Goal: Task Accomplishment & Management: Manage account settings

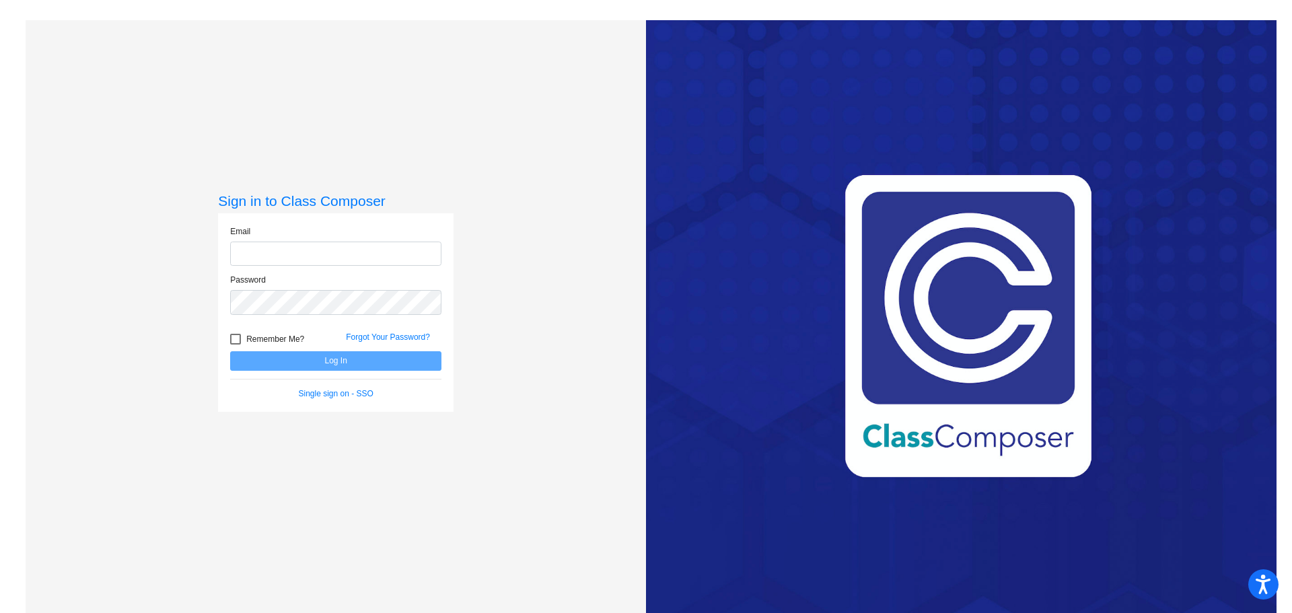
click at [358, 252] on input "email" at bounding box center [335, 254] width 211 height 25
type input "[EMAIL_ADDRESS][DOMAIN_NAME]"
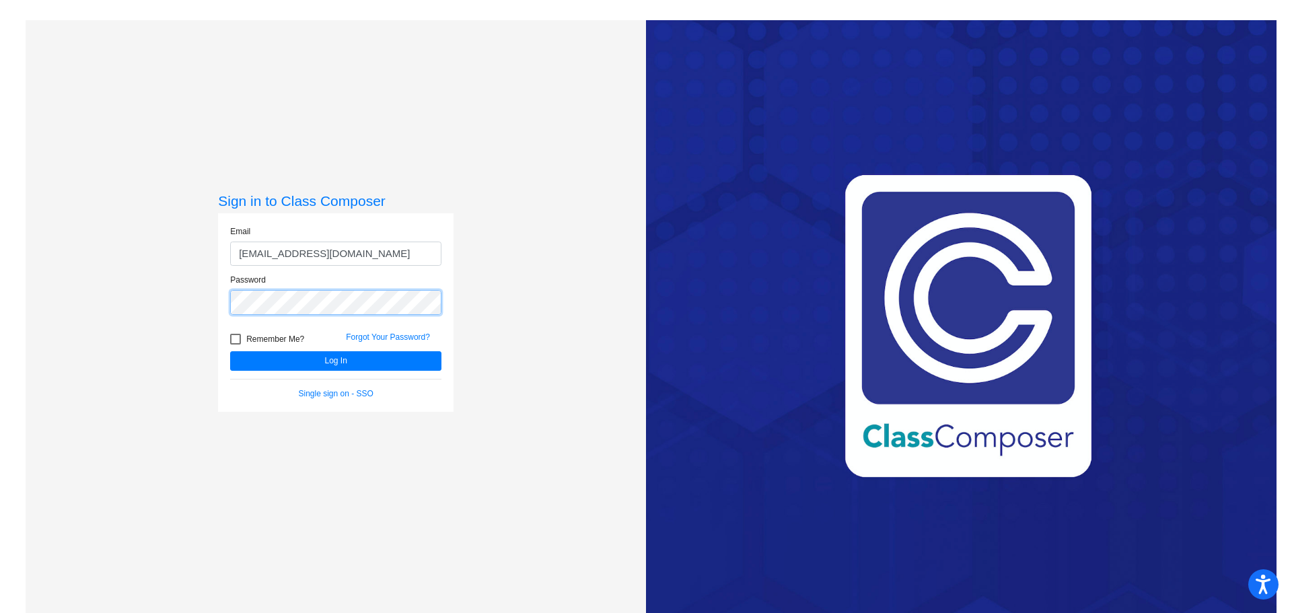
click at [230, 351] on button "Log In" at bounding box center [335, 361] width 211 height 20
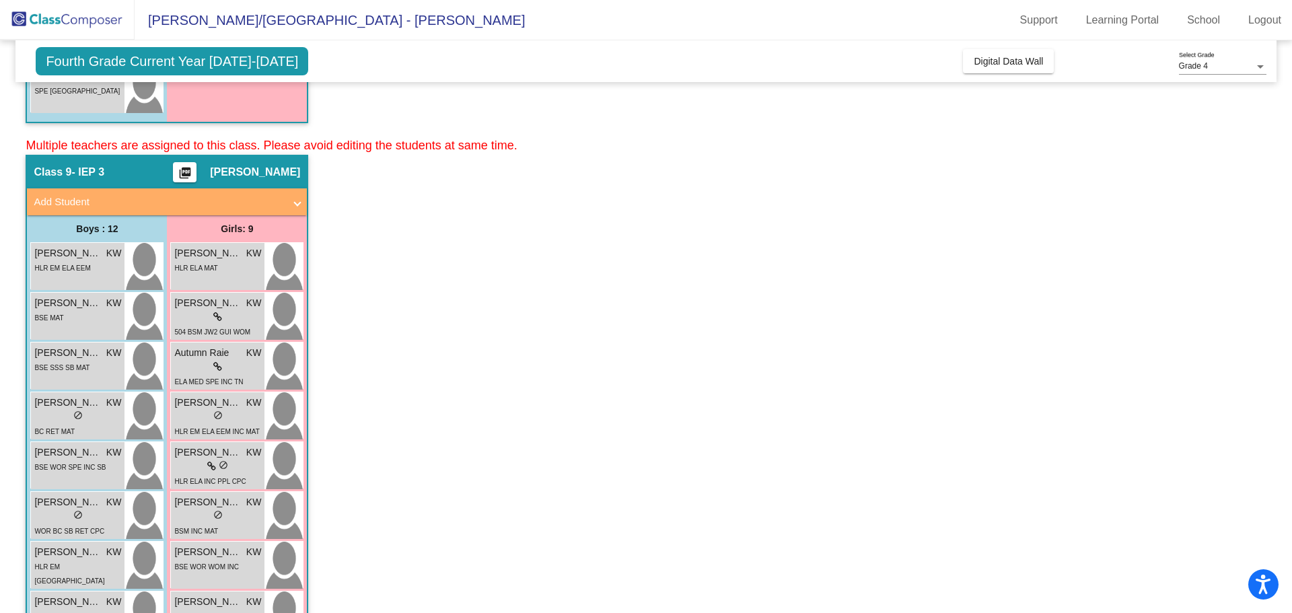
scroll to position [740, 0]
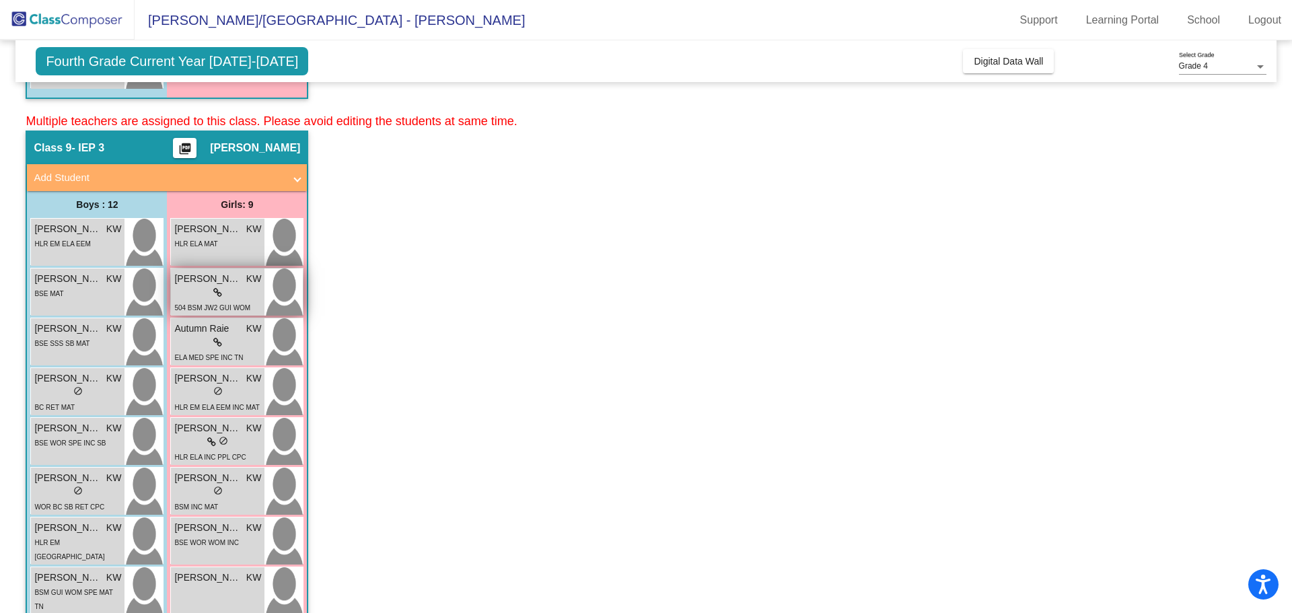
click at [230, 283] on span "[PERSON_NAME]" at bounding box center [207, 279] width 67 height 14
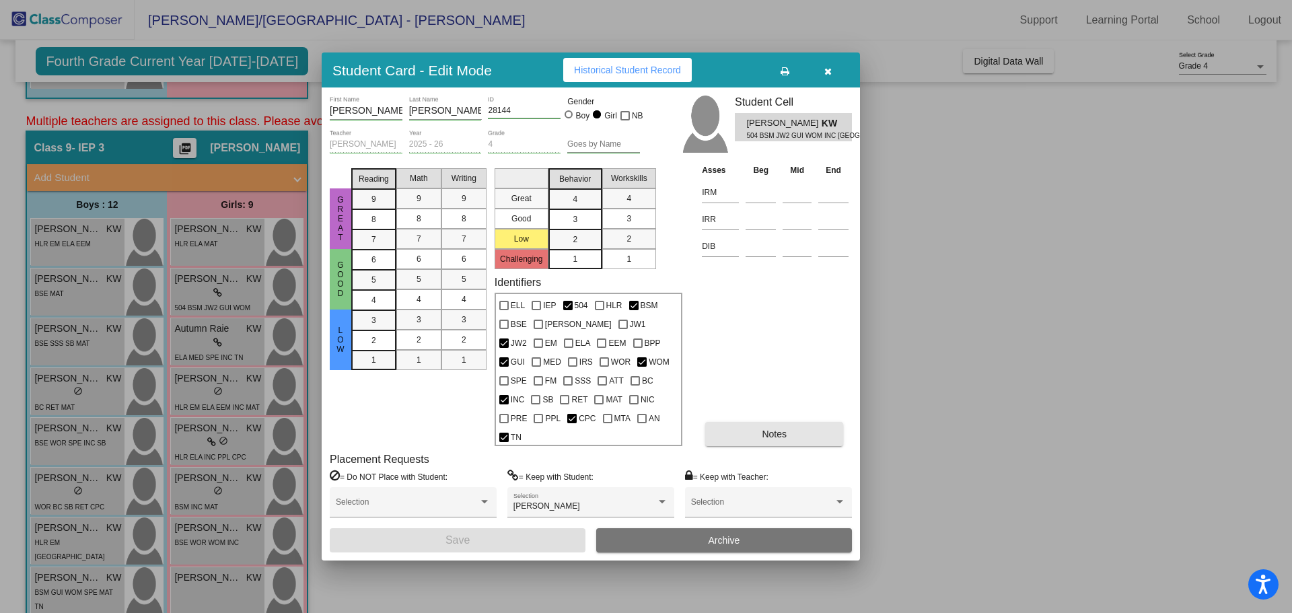
click at [776, 427] on button "Notes" at bounding box center [774, 434] width 138 height 24
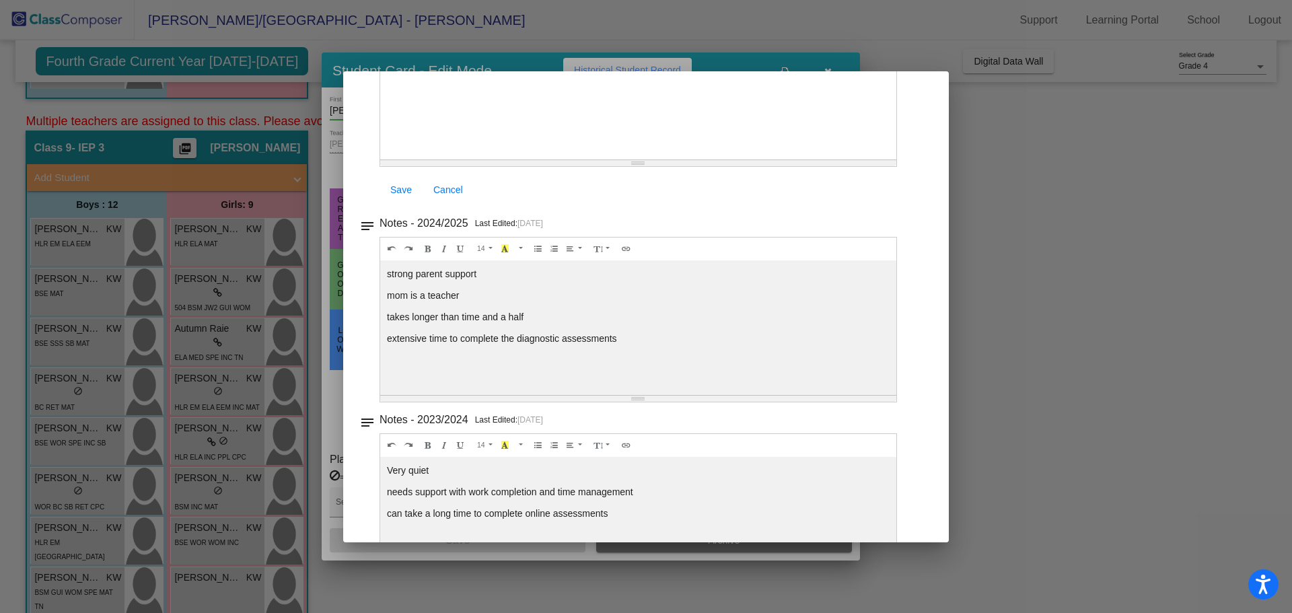
scroll to position [0, 0]
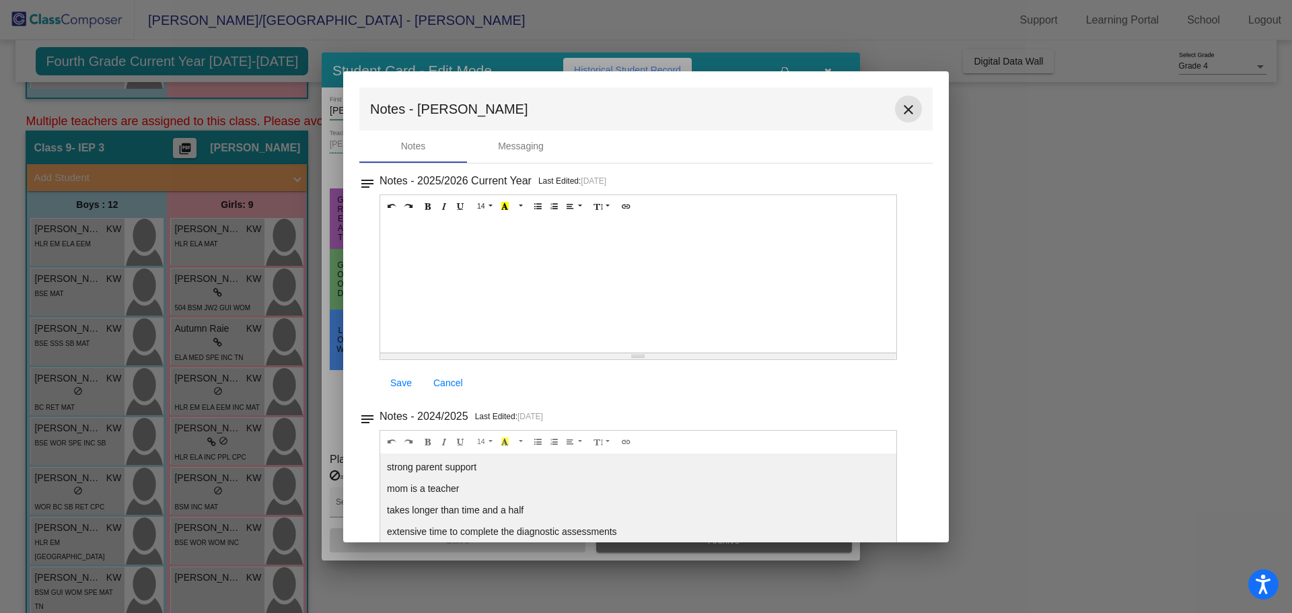
click at [900, 108] on mat-icon "close" at bounding box center [908, 110] width 16 height 16
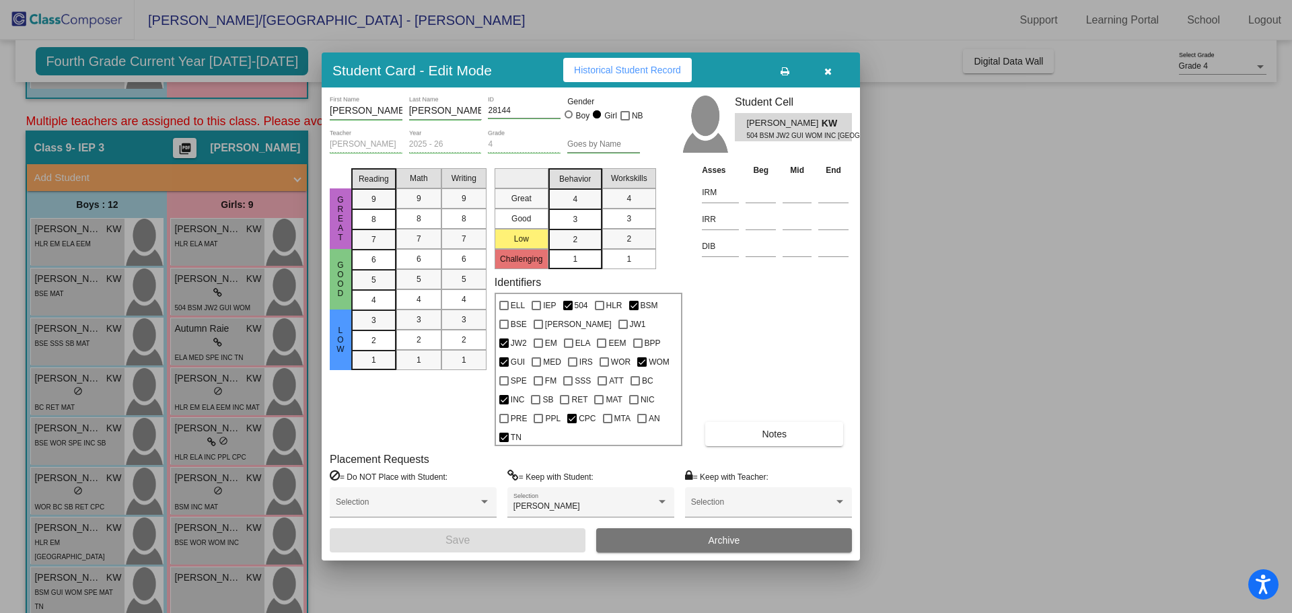
click at [824, 76] on icon "button" at bounding box center [827, 71] width 7 height 9
